Goal: Task Accomplishment & Management: Manage account settings

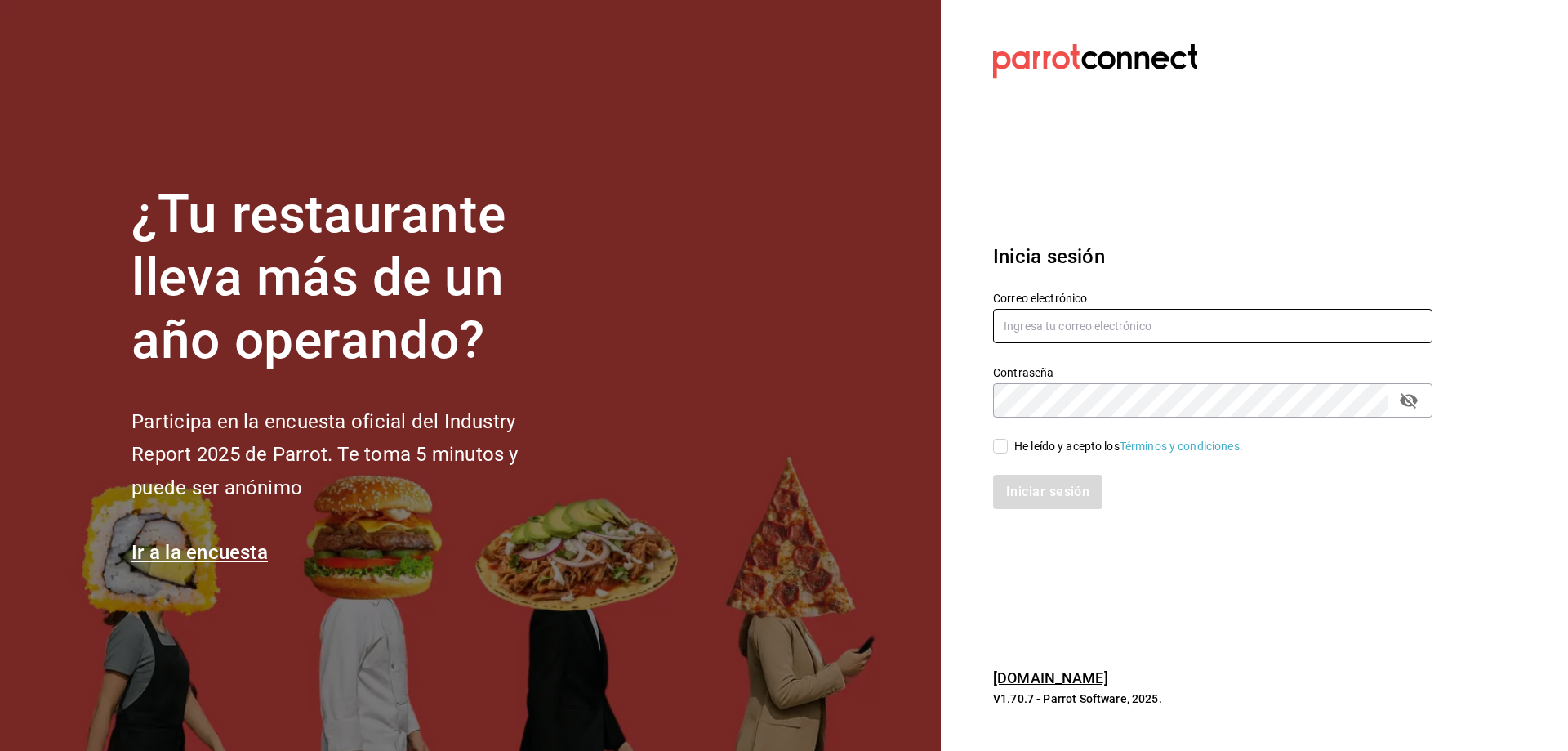
click at [1066, 321] on input "text" at bounding box center [1213, 326] width 439 height 35
type input "[EMAIL_ADDRESS][PERSON_NAME][DOMAIN_NAME]"
click at [1037, 443] on div "He leído y acepto los Términos y condiciones." at bounding box center [1129, 447] width 228 height 17
click at [1008, 443] on input "He leído y acepto los Términos y condiciones." at bounding box center [1000, 445] width 14 height 14
checkbox input "true"
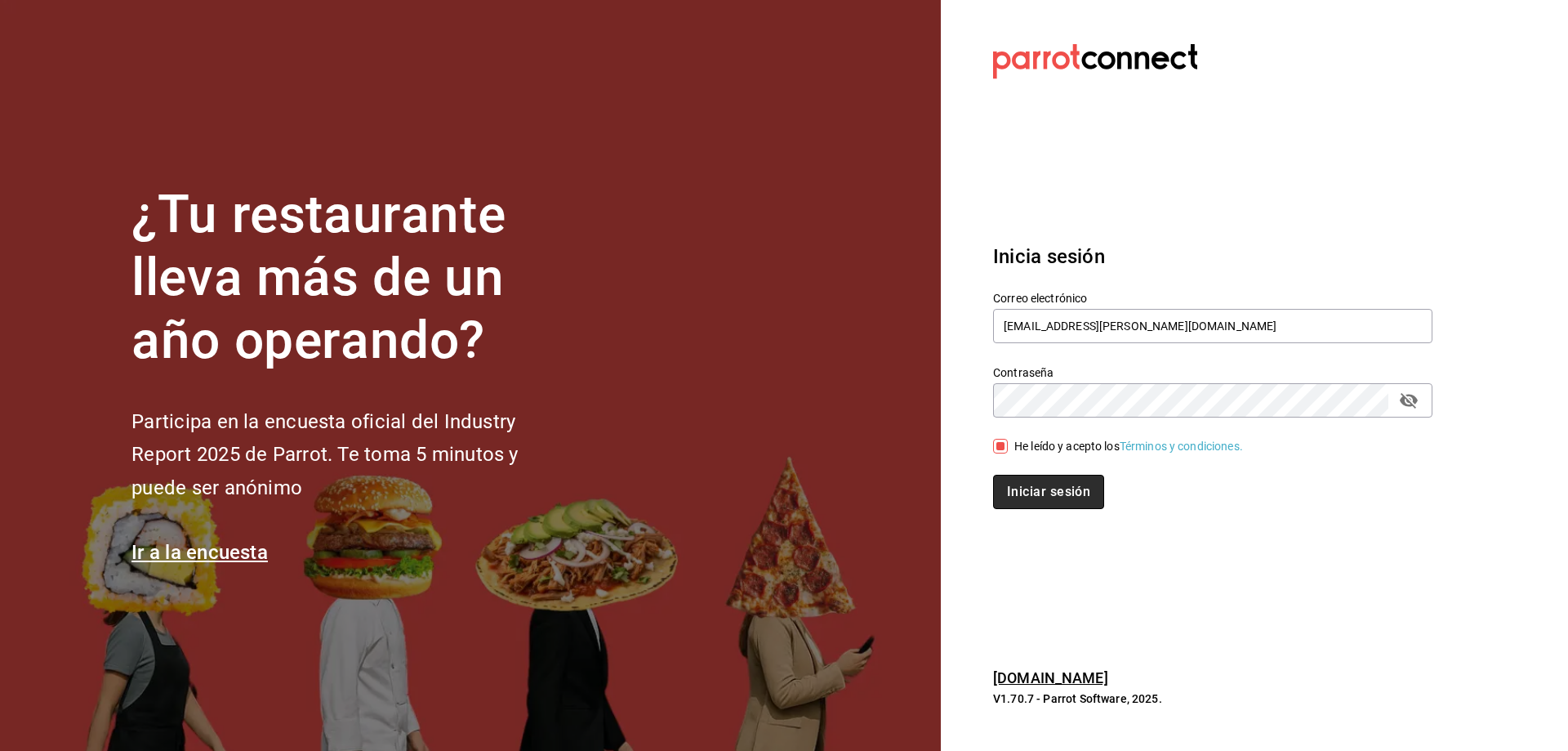
click at [1076, 483] on button "Iniciar sesión" at bounding box center [1049, 492] width 111 height 35
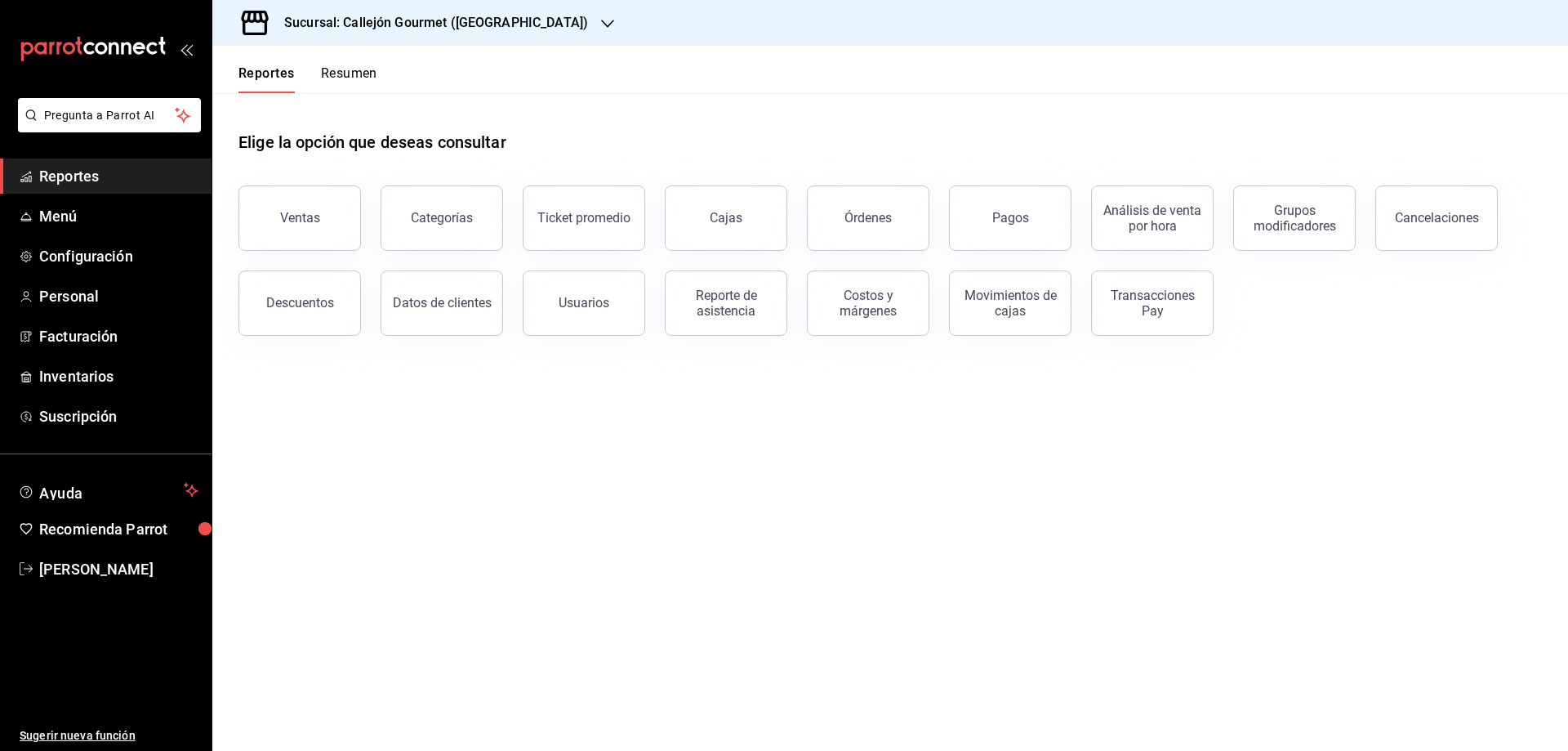
click at [365, 84] on button "Resumen" at bounding box center [349, 79] width 57 height 28
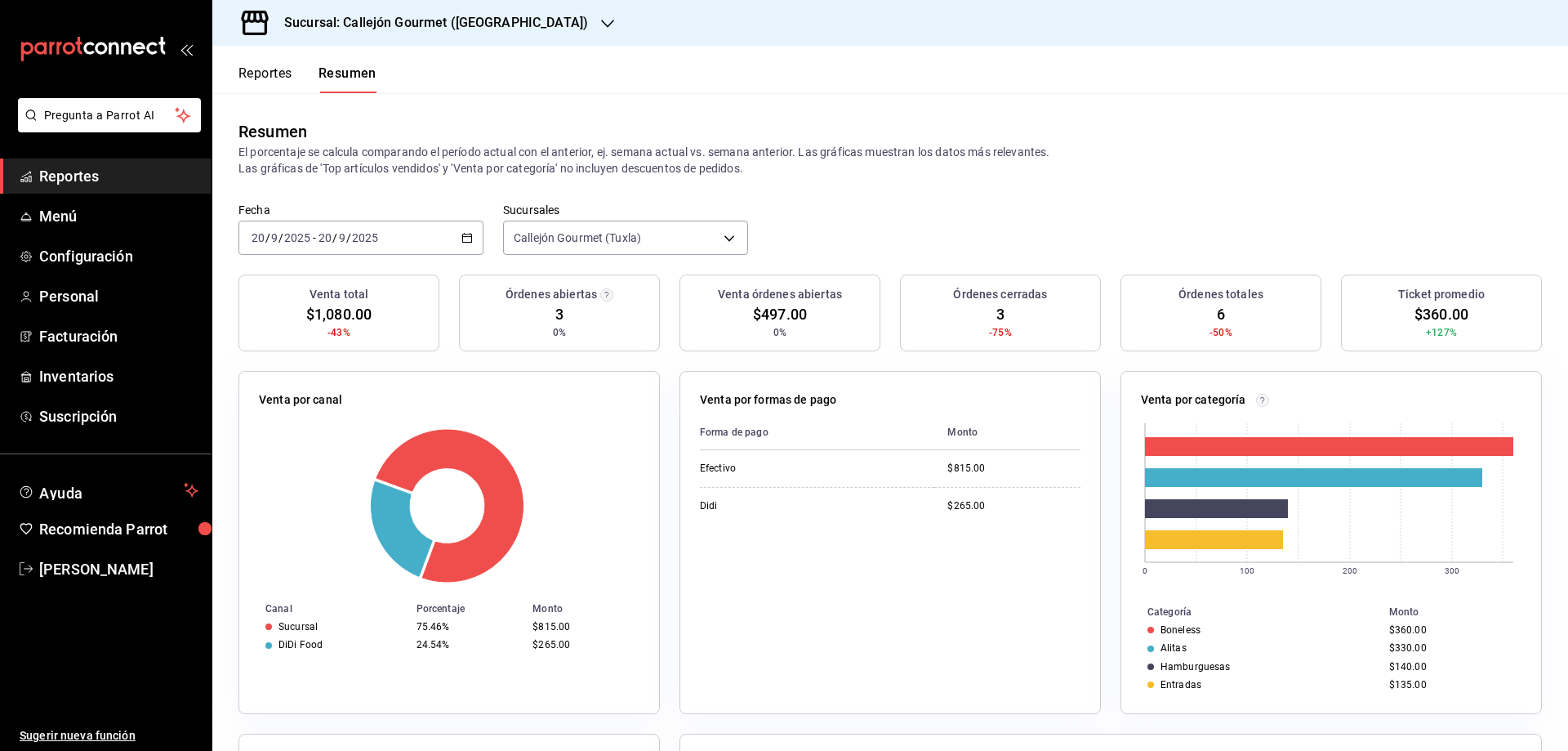
click at [280, 72] on button "Reportes" at bounding box center [266, 79] width 54 height 28
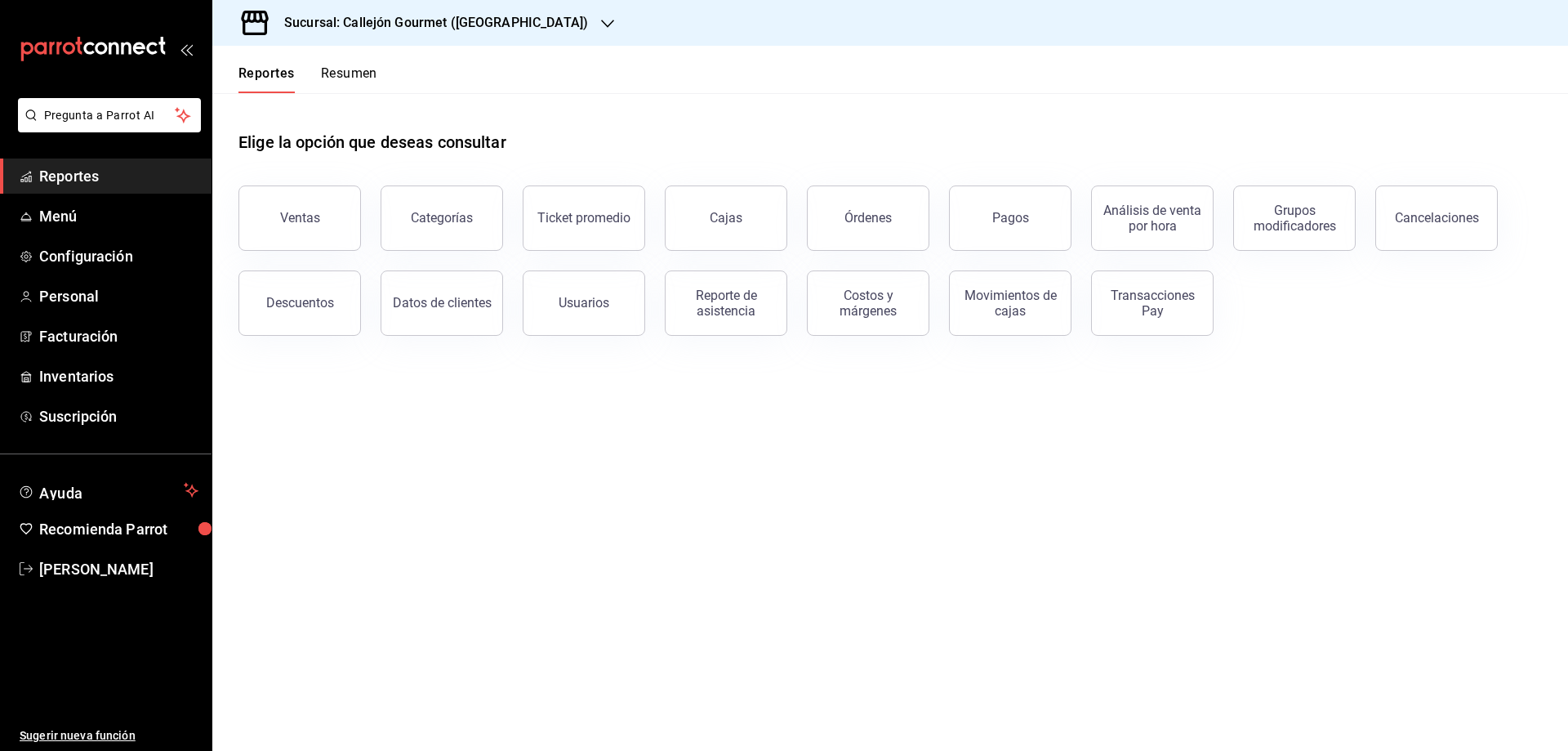
click at [324, 75] on button "Resumen" at bounding box center [349, 79] width 57 height 28
